Goal: Information Seeking & Learning: Learn about a topic

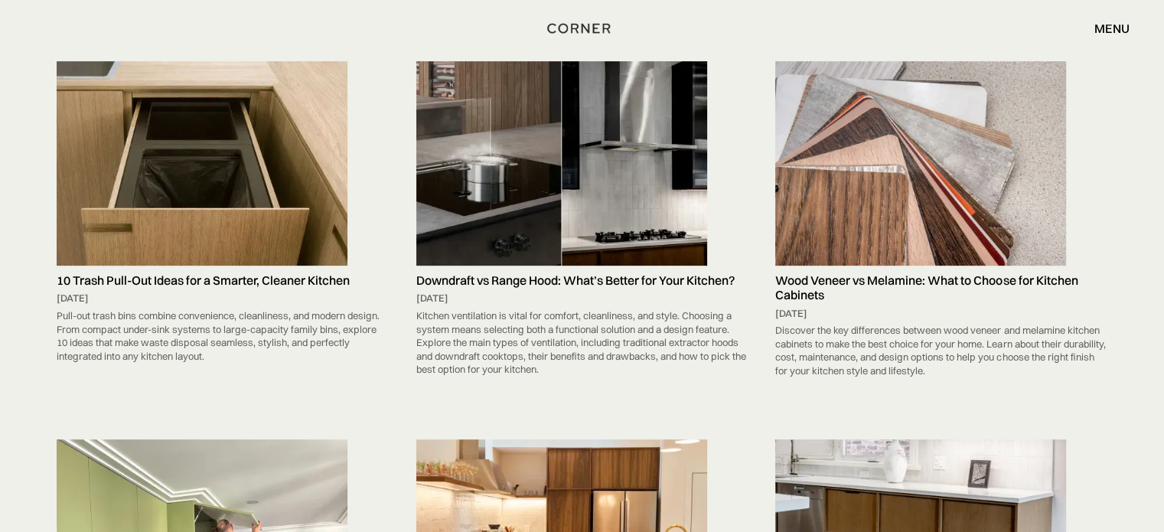
scroll to position [714, 0]
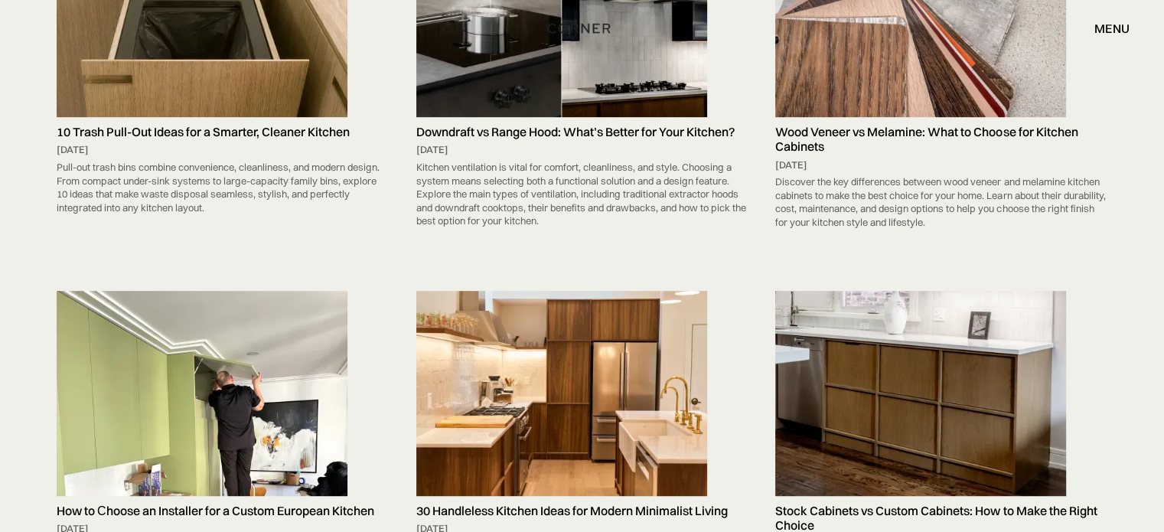
drag, startPoint x: 829, startPoint y: 52, endPoint x: 793, endPoint y: 101, distance: 60.3
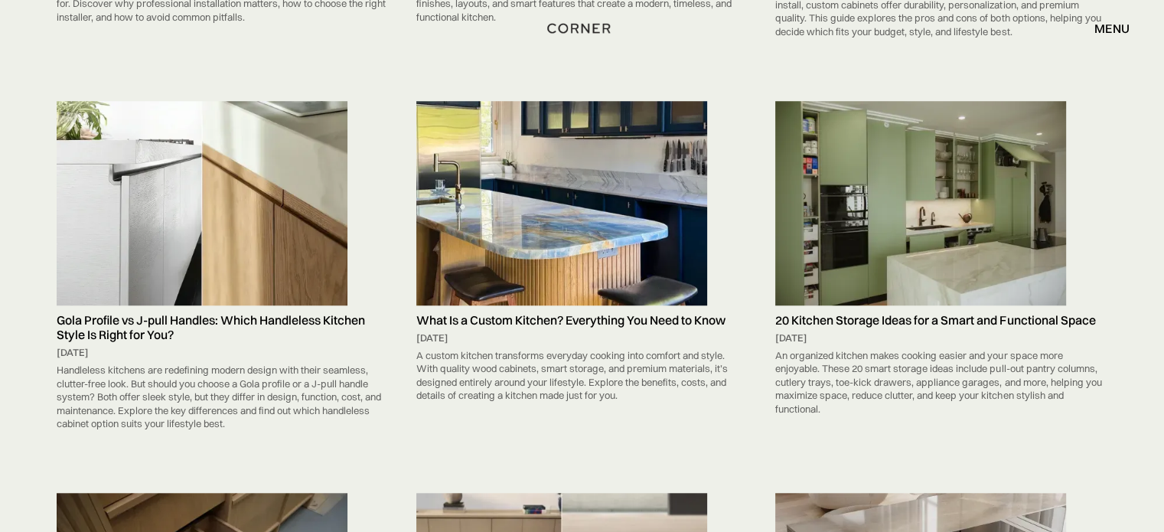
scroll to position [1326, 0]
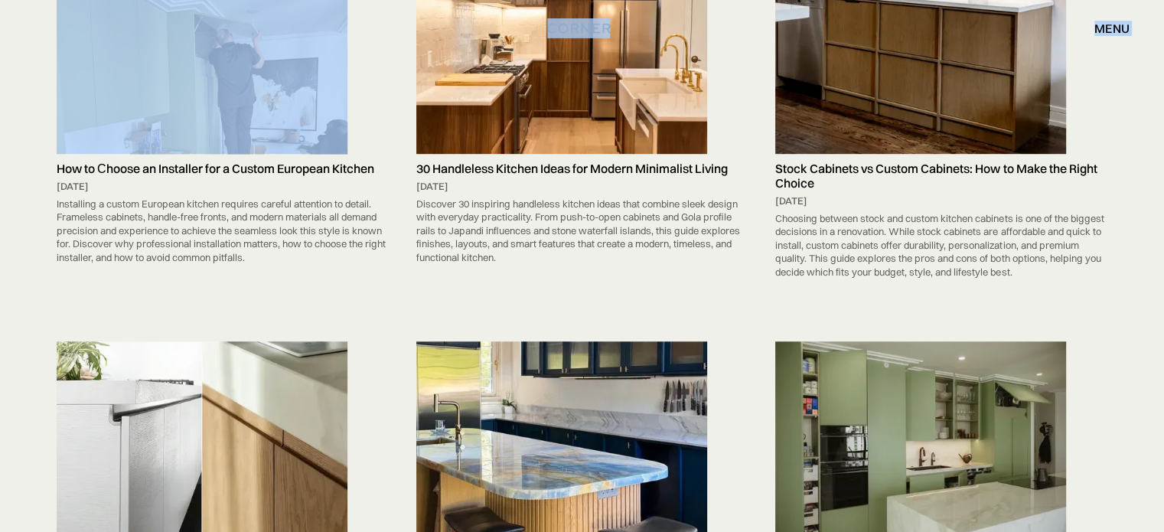
drag, startPoint x: 372, startPoint y: 6, endPoint x: 309, endPoint y: -82, distance: 108.1
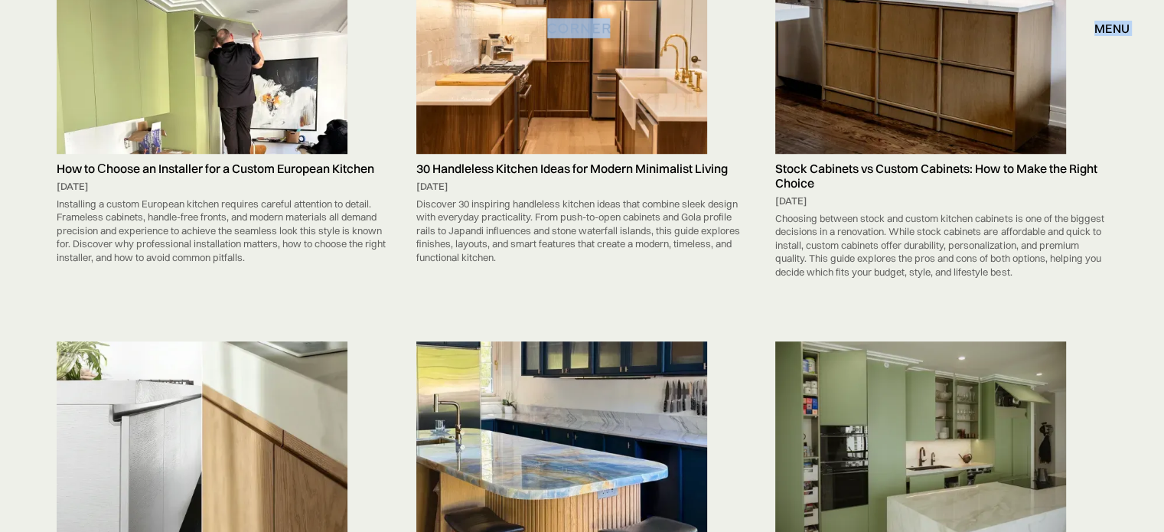
scroll to position [722, 0]
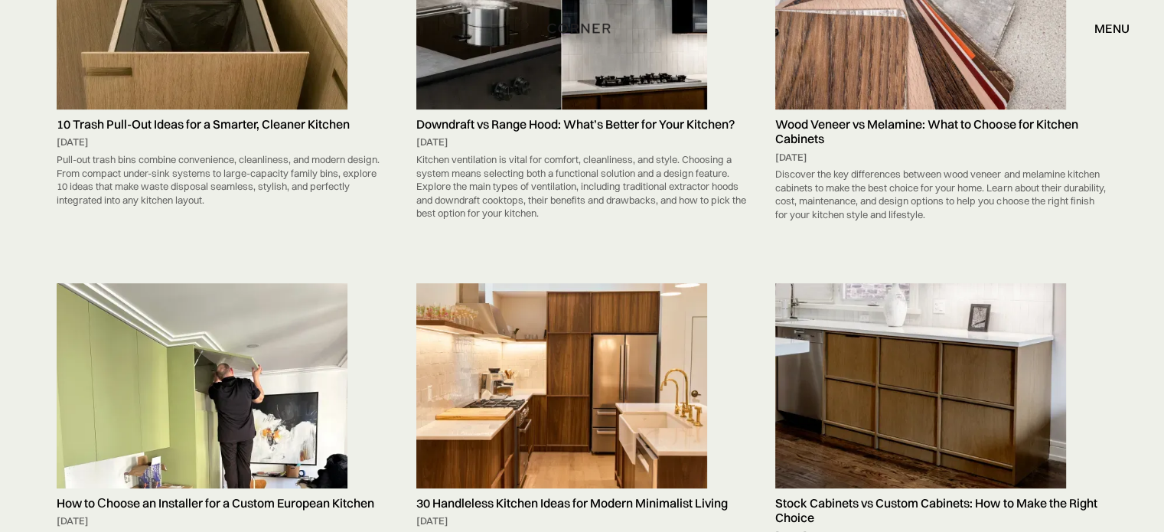
click at [207, 203] on div "10 Trash Pull-Out Ideas for a Smarter, Cleaner Kitchen September 5, 2025 Pull-o…" at bounding box center [222, 65] width 347 height 351
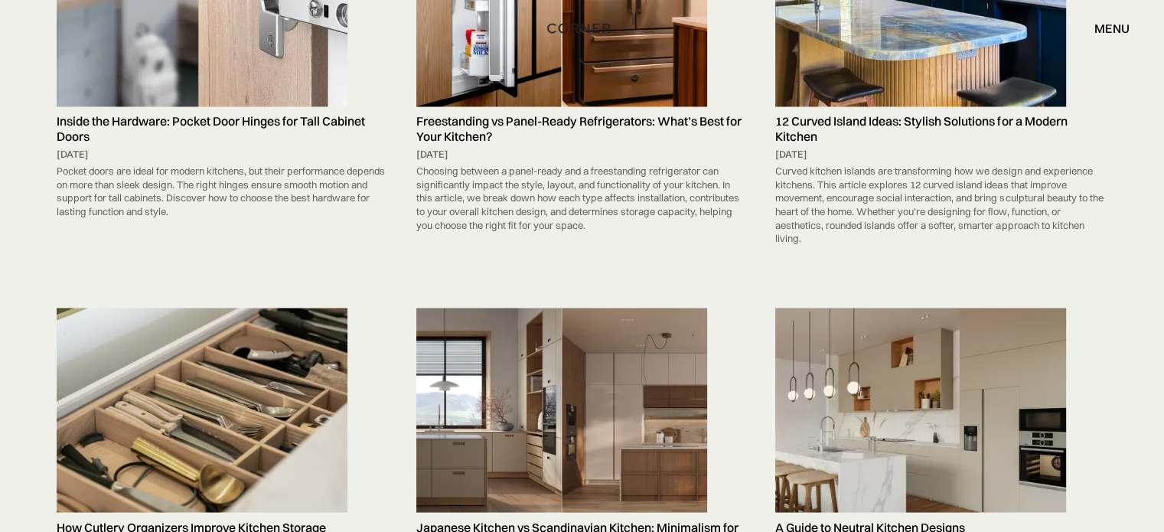
scroll to position [2455, 0]
